Goal: Check status

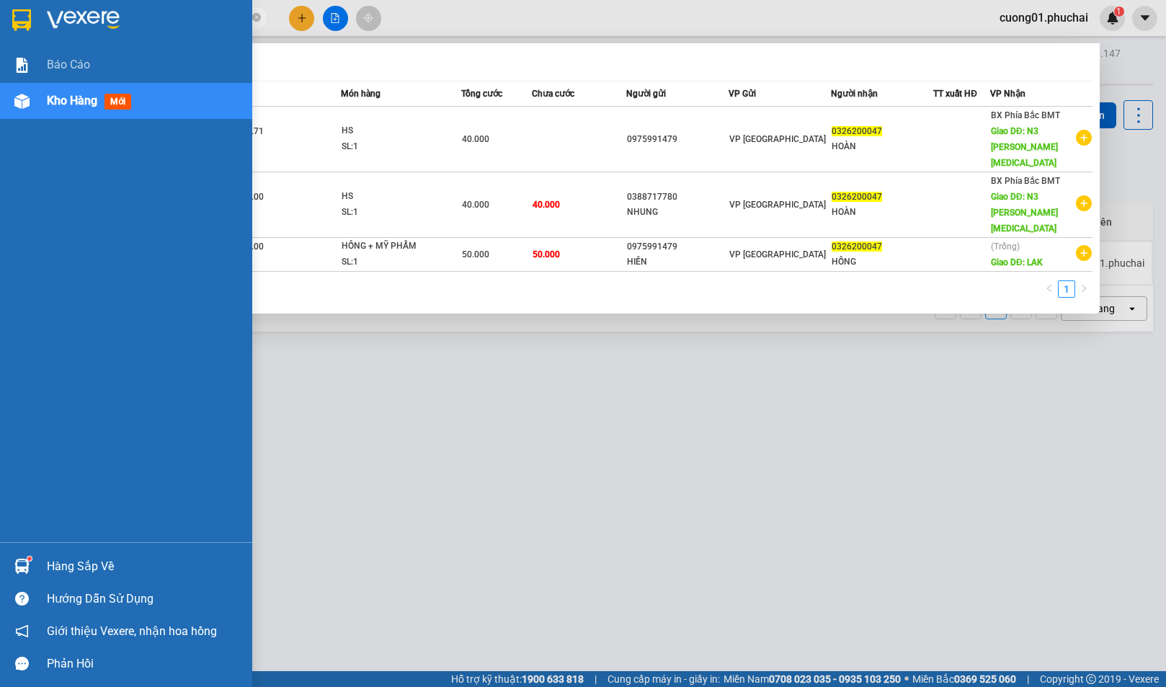
click at [12, 102] on div at bounding box center [21, 101] width 25 height 25
click at [46, 98] on div "Kho hàng mới" at bounding box center [126, 101] width 252 height 36
click at [68, 98] on span "Kho hàng" at bounding box center [72, 101] width 50 height 14
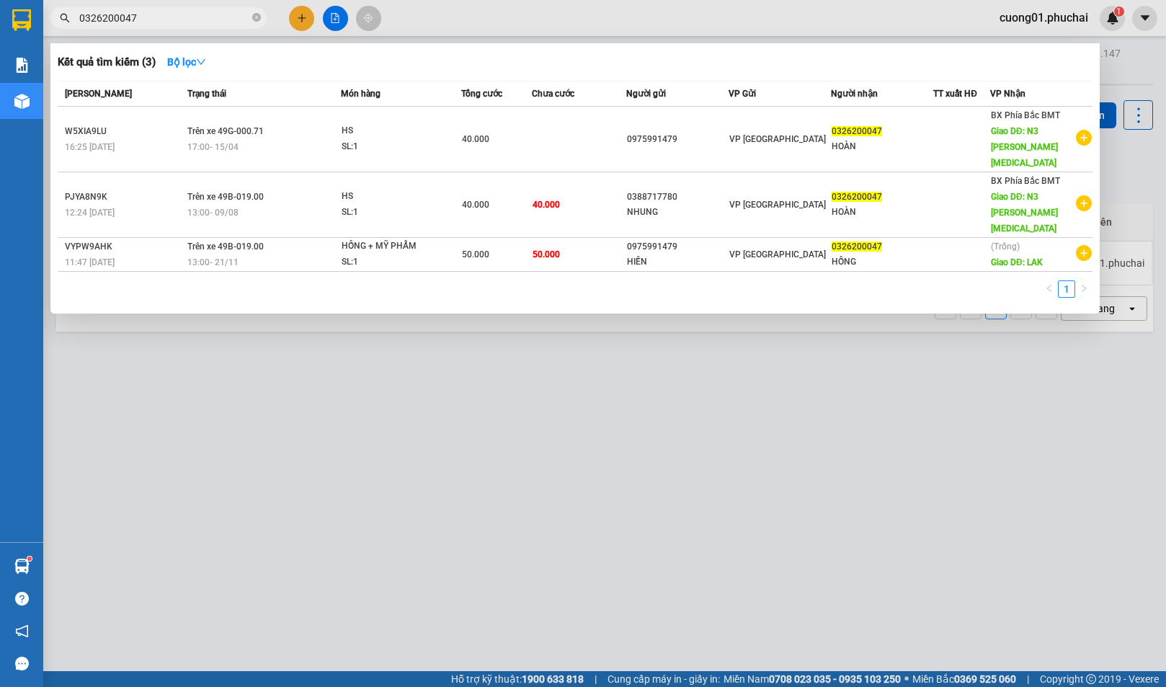
click at [262, 14] on span "0326200047" at bounding box center [158, 18] width 216 height 22
drag, startPoint x: 935, startPoint y: 74, endPoint x: 933, endPoint y: 99, distance: 25.3
click at [935, 83] on div "Kết quả tìm kiếm ( 3 ) Bộ lọc Mã ĐH Trạng thái Món hàng Tổng cước Chưa cước Ngư…" at bounding box center [574, 178] width 1049 height 270
